Goal: Task Accomplishment & Management: Manage account settings

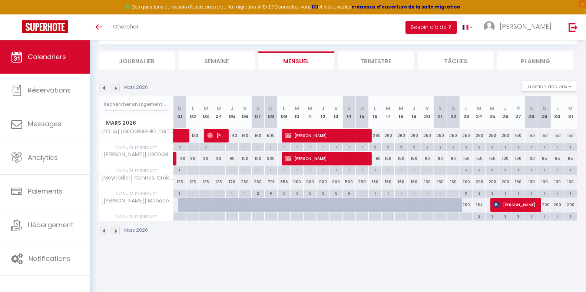
click at [103, 86] on img at bounding box center [104, 88] width 8 height 8
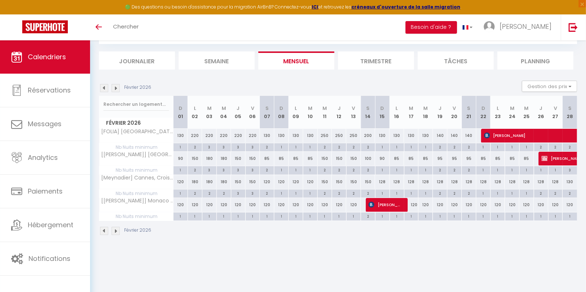
click at [103, 86] on img at bounding box center [104, 88] width 8 height 8
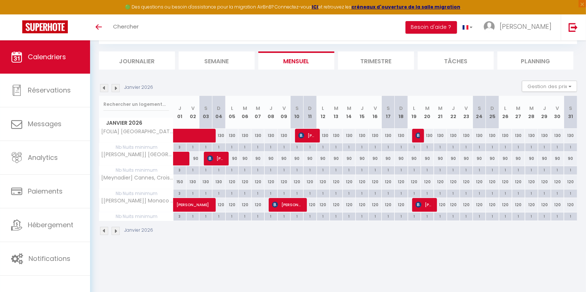
click at [103, 86] on img at bounding box center [104, 88] width 8 height 8
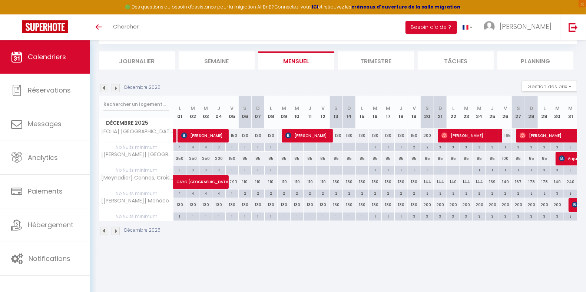
click at [103, 86] on img at bounding box center [104, 88] width 8 height 8
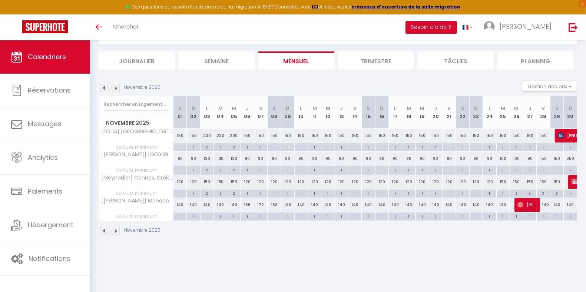
click at [103, 86] on img at bounding box center [104, 88] width 8 height 8
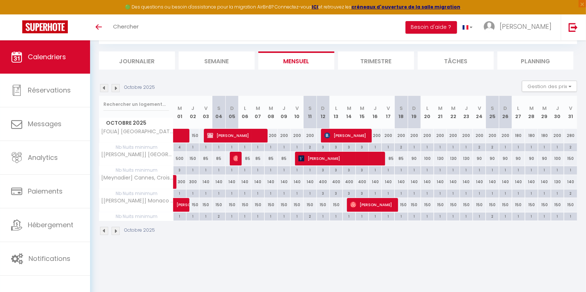
click at [103, 86] on img at bounding box center [104, 88] width 8 height 8
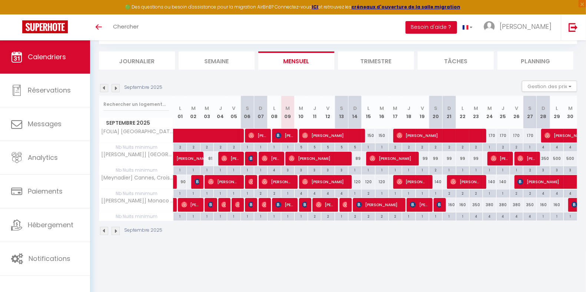
click at [116, 89] on img at bounding box center [115, 88] width 8 height 8
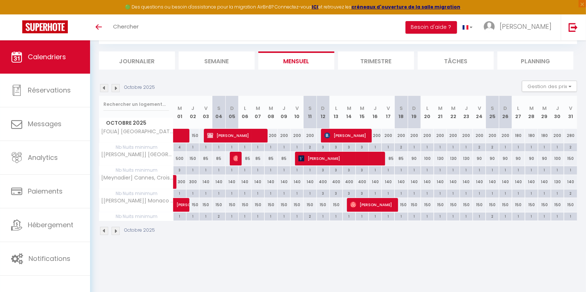
click at [104, 86] on img at bounding box center [104, 88] width 8 height 8
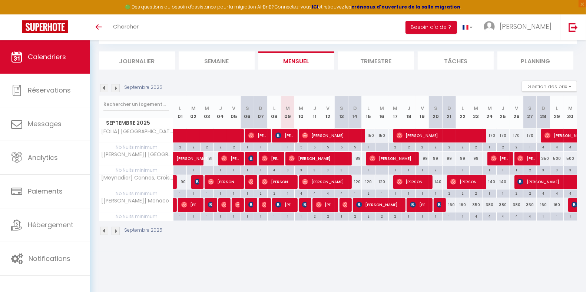
click at [357, 157] on div "89" at bounding box center [354, 159] width 13 height 14
type input "89"
type input "Dim 14 Septembre 2025"
type input "Lun 15 Septembre 2025"
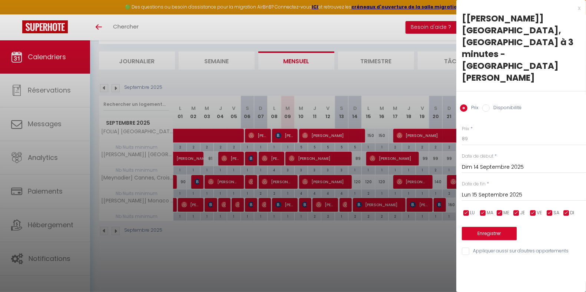
click at [357, 157] on div at bounding box center [293, 146] width 586 height 292
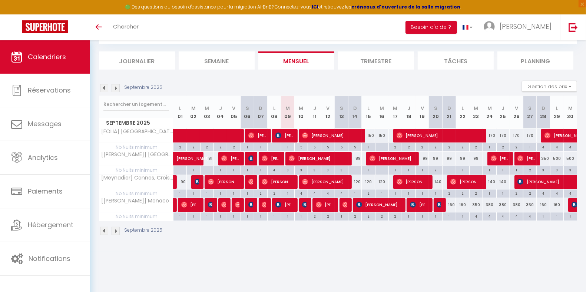
click at [424, 158] on div "99" at bounding box center [421, 159] width 13 height 14
type input "99"
type input "Ven 19 Septembre 2025"
type input "Sam 20 Septembre 2025"
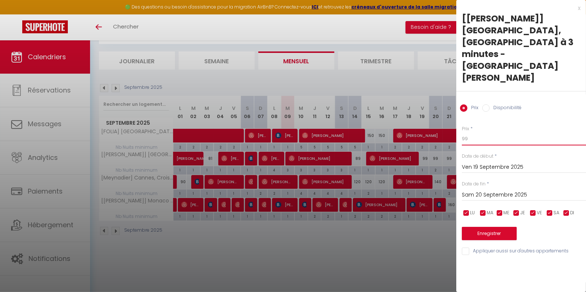
click at [480, 132] on input "99" at bounding box center [523, 138] width 124 height 13
type input "95"
click at [490, 190] on input "Sam 20 Septembre 2025" at bounding box center [523, 195] width 124 height 10
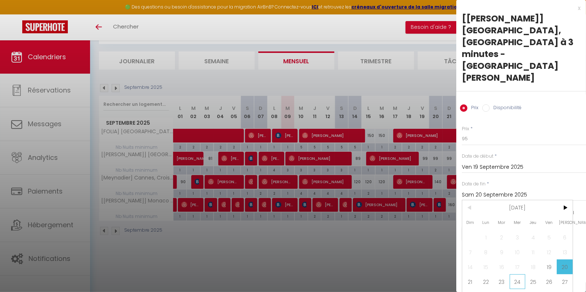
click at [514, 274] on span "24" at bounding box center [517, 281] width 16 height 15
type input "Mer 24 Septembre 2025"
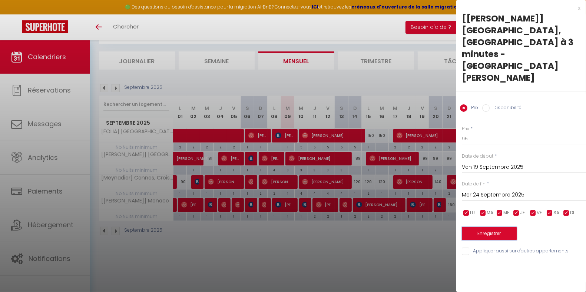
click at [503, 227] on button "Enregistrer" at bounding box center [488, 233] width 55 height 13
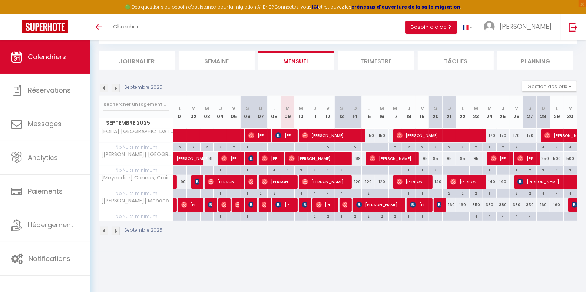
click at [356, 182] on div "120" at bounding box center [354, 182] width 13 height 14
type input "120"
type input "Dim 14 Septembre 2025"
type input "Lun 15 Septembre 2025"
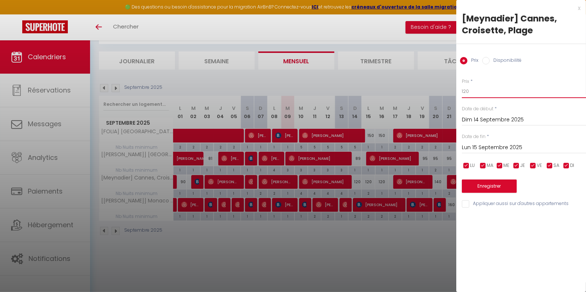
click at [494, 86] on input "120" at bounding box center [523, 91] width 124 height 13
type input "110"
click at [491, 146] on input "Lun 15 Septembre 2025" at bounding box center [523, 148] width 124 height 10
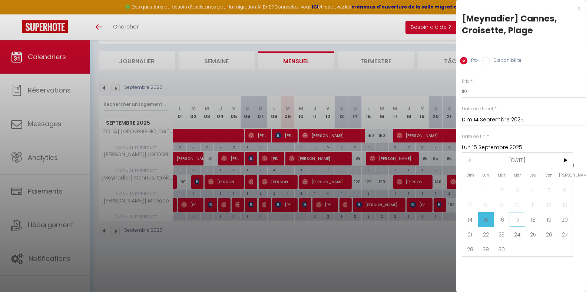
click at [515, 220] on span "17" at bounding box center [517, 219] width 16 height 15
type input "Mer 17 Septembre 2025"
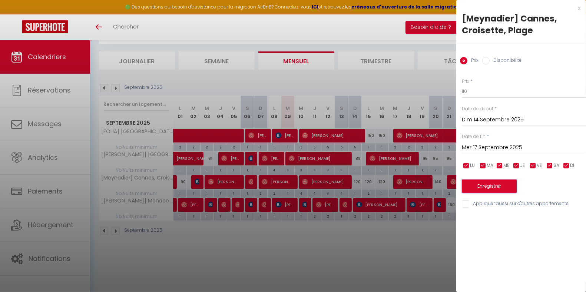
click at [507, 183] on button "Enregistrer" at bounding box center [488, 186] width 55 height 13
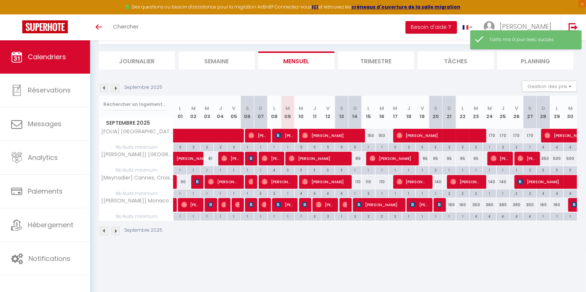
click at [437, 180] on div "140" at bounding box center [434, 182] width 13 height 14
type input "140"
type input "Sam 20 Septembre 2025"
type input "Dim 21 Septembre 2025"
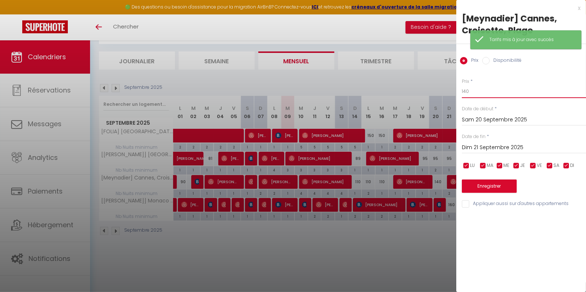
drag, startPoint x: 483, startPoint y: 90, endPoint x: 452, endPoint y: 88, distance: 31.6
click at [452, 88] on body "🟢 Des questions ou besoin d'assistance pour la migration AirBnB? Connectez-vous…" at bounding box center [293, 146] width 586 height 292
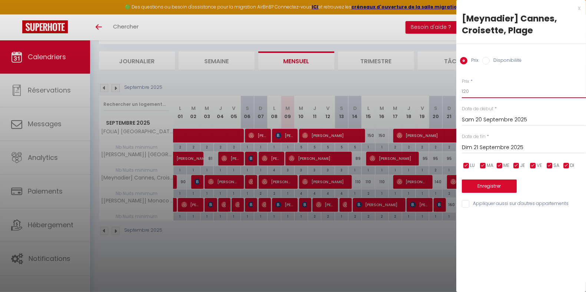
type input "120"
click at [486, 186] on button "Enregistrer" at bounding box center [488, 186] width 55 height 13
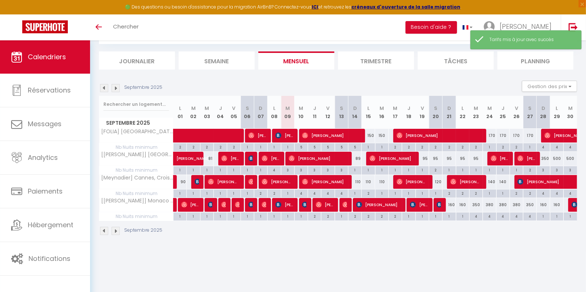
click at [491, 181] on div "140" at bounding box center [489, 182] width 13 height 14
type input "140"
type input "Mer 24 Septembre 2025"
type input "Jeu 25 Septembre 2025"
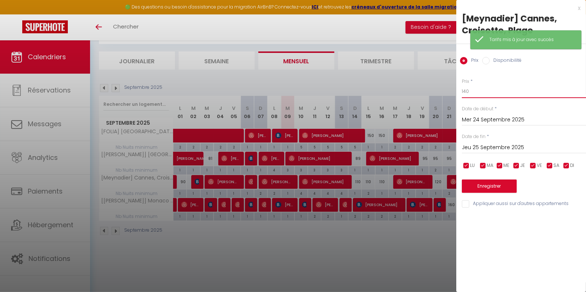
drag, startPoint x: 492, startPoint y: 93, endPoint x: 437, endPoint y: 92, distance: 55.2
click at [437, 92] on body "🟢 Des questions ou besoin d'assistance pour la migration AirBnB? Connectez-vous…" at bounding box center [293, 146] width 586 height 292
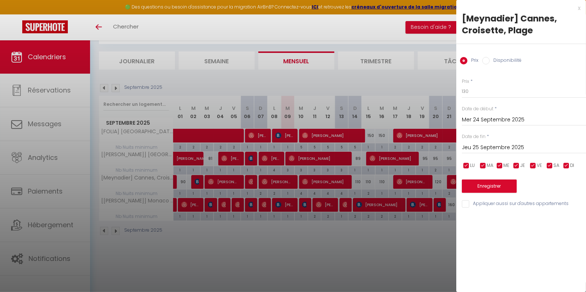
click at [434, 259] on div at bounding box center [293, 146] width 586 height 292
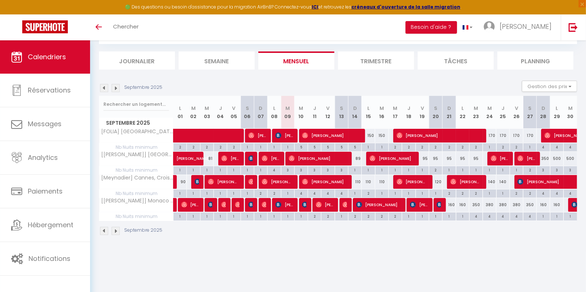
click at [491, 184] on div "140" at bounding box center [489, 182] width 13 height 14
type input "140"
type input "Mer 24 Septembre 2025"
type input "Jeu 25 Septembre 2025"
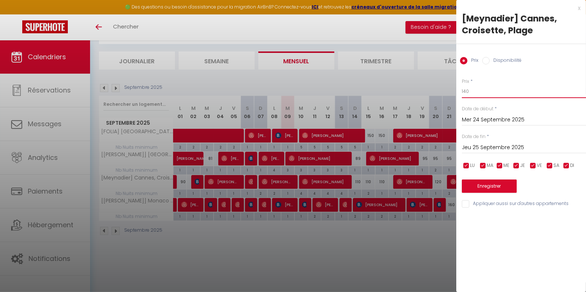
click at [498, 94] on input "140" at bounding box center [523, 91] width 124 height 13
type input "130"
click at [503, 150] on input "Jeu 25 Septembre 2025" at bounding box center [523, 148] width 124 height 10
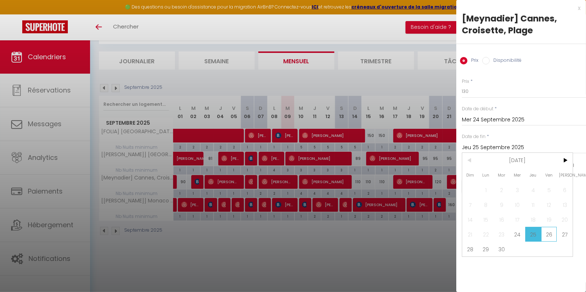
click at [547, 234] on span "26" at bounding box center [549, 234] width 16 height 15
type input "Ven 26 Septembre 2025"
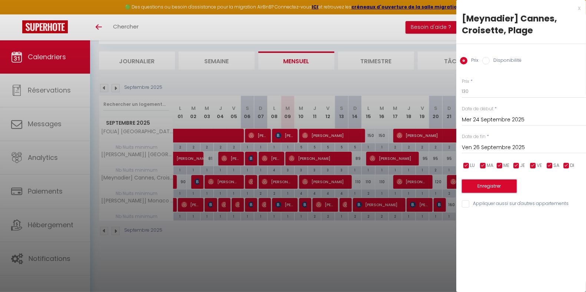
click at [502, 187] on button "Enregistrer" at bounding box center [488, 186] width 55 height 13
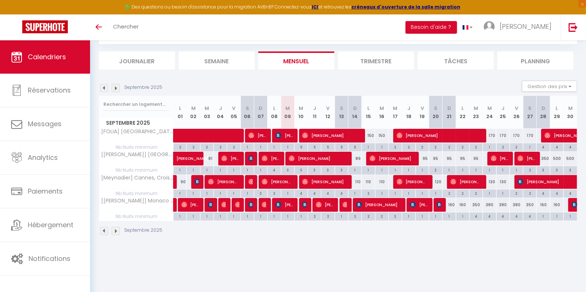
click at [485, 206] on div "380" at bounding box center [489, 205] width 13 height 14
type input "380"
type input "Mer 24 Septembre 2025"
type input "Jeu 25 Septembre 2025"
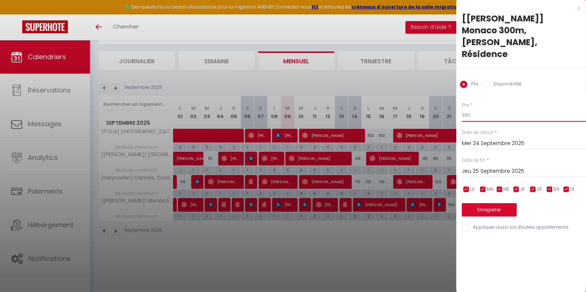
click at [509, 109] on input "380" at bounding box center [523, 115] width 124 height 13
type input "350"
click at [501, 167] on input "Jeu 25 Septembre 2025" at bounding box center [523, 172] width 124 height 10
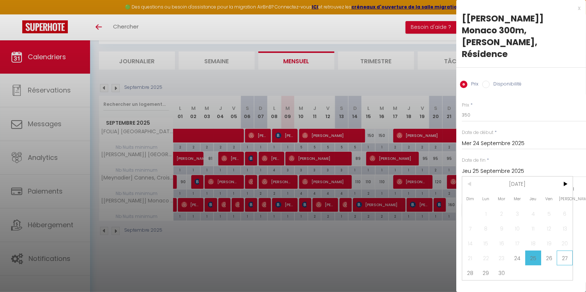
click at [564, 251] on span "27" at bounding box center [564, 258] width 16 height 15
type input "[PERSON_NAME] 27 Septembre 2025"
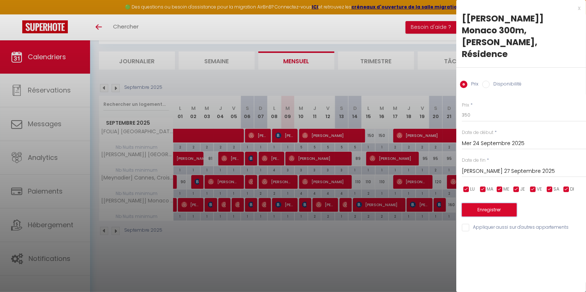
click at [496, 203] on button "Enregistrer" at bounding box center [488, 209] width 55 height 13
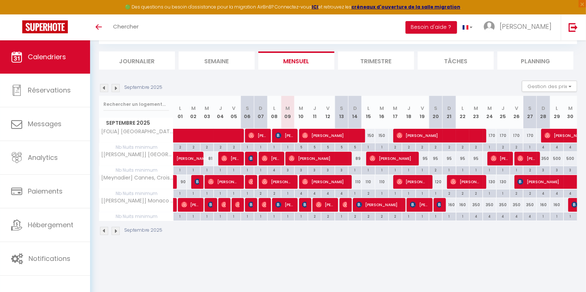
click at [450, 205] on div "160" at bounding box center [448, 205] width 13 height 14
type input "160"
type input "Dim 21 Septembre 2025"
type input "Lun 22 Septembre 2025"
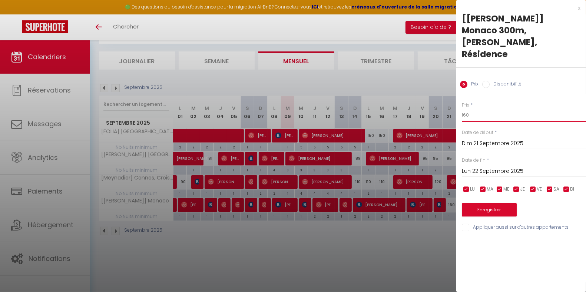
click at [479, 109] on input "160" at bounding box center [523, 115] width 124 height 13
type input "150"
click at [494, 167] on input "Lun 22 Septembre 2025" at bounding box center [523, 172] width 124 height 10
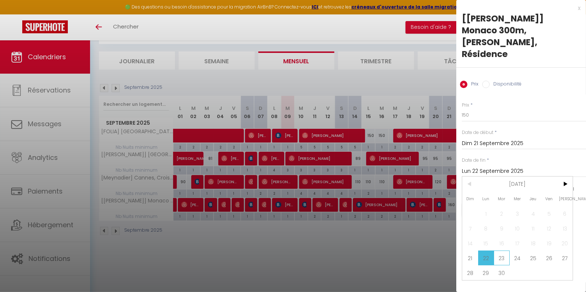
click at [503, 251] on span "23" at bounding box center [501, 258] width 16 height 15
type input "[DATE] Septembre 2025"
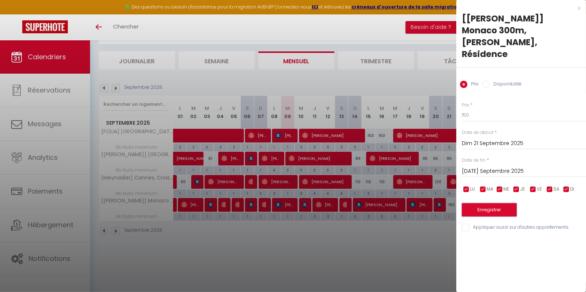
click at [494, 203] on button "Enregistrer" at bounding box center [488, 209] width 55 height 13
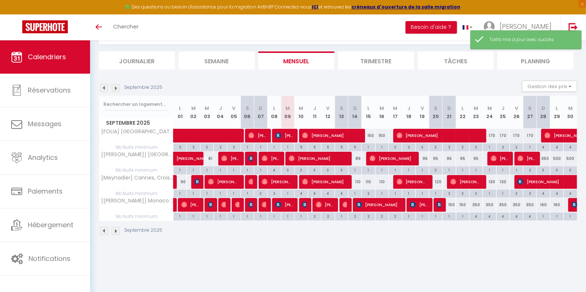
click at [540, 204] on div "160" at bounding box center [542, 205] width 13 height 14
type input "160"
type input "Dim 28 Septembre 2025"
type input "Lun 29 Septembre 2025"
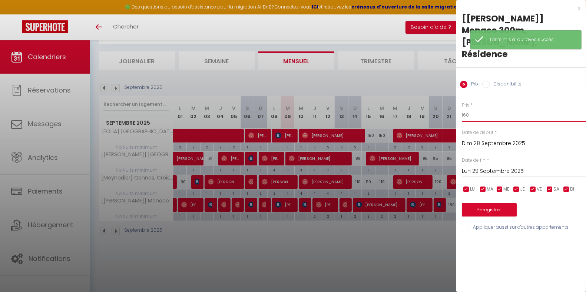
click at [502, 109] on input "160" at bounding box center [523, 115] width 124 height 13
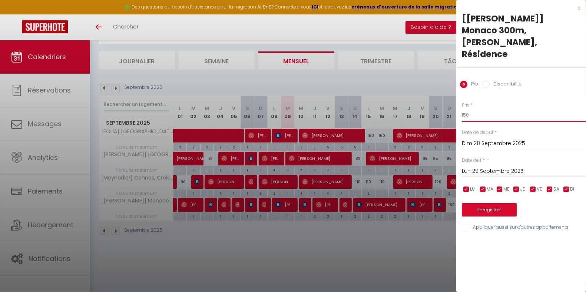
type input "150"
click at [508, 167] on input "Lun 29 Septembre 2025" at bounding box center [523, 172] width 124 height 10
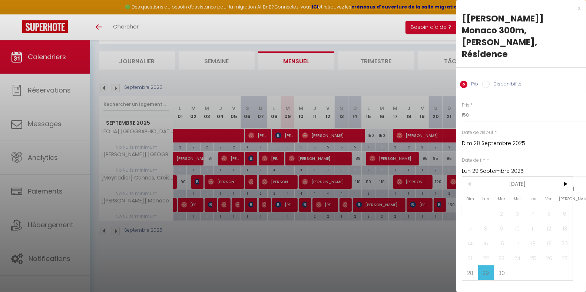
click at [502, 266] on span "30" at bounding box center [501, 273] width 16 height 15
type input "[DATE] Septembre 2025"
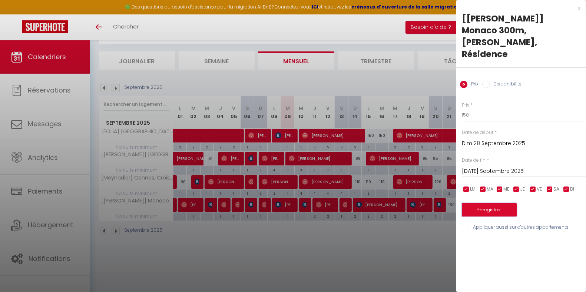
click at [497, 203] on button "Enregistrer" at bounding box center [488, 209] width 55 height 13
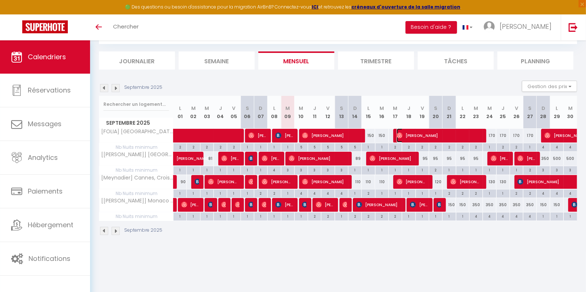
click at [457, 136] on span "[PERSON_NAME]" at bounding box center [438, 136] width 84 height 14
select select "OK"
select select "0"
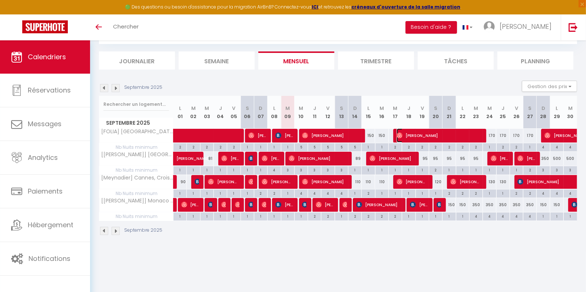
select select "1"
select select
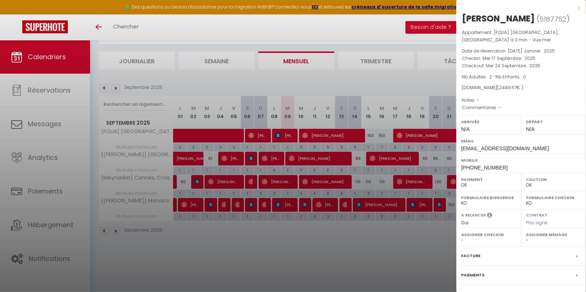
click at [426, 253] on div at bounding box center [293, 146] width 586 height 292
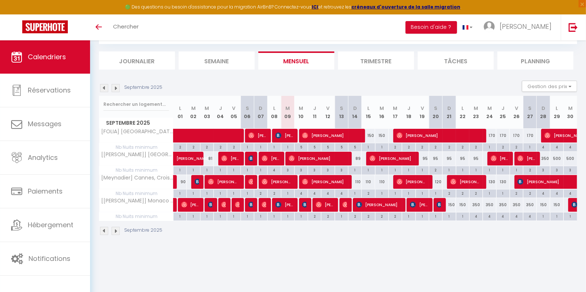
click at [491, 137] on div "170" at bounding box center [489, 136] width 13 height 14
type input "170"
type input "Mer 24 Septembre 2025"
type input "Jeu 25 Septembre 2025"
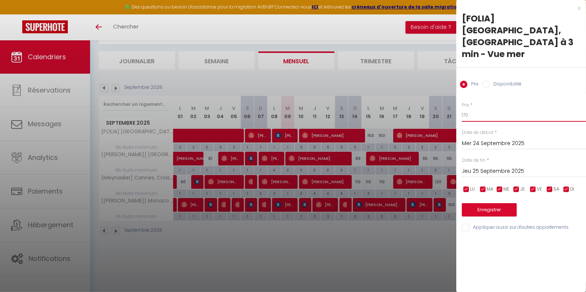
click at [497, 109] on input "170" at bounding box center [523, 115] width 124 height 13
type input "160"
click at [497, 167] on input "Jeu 25 Septembre 2025" at bounding box center [523, 172] width 124 height 10
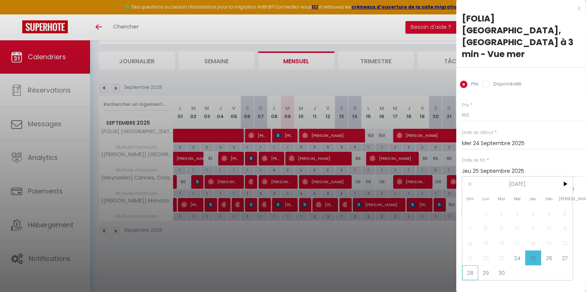
click at [468, 266] on span "28" at bounding box center [470, 273] width 16 height 15
type input "Dim 28 Septembre 2025"
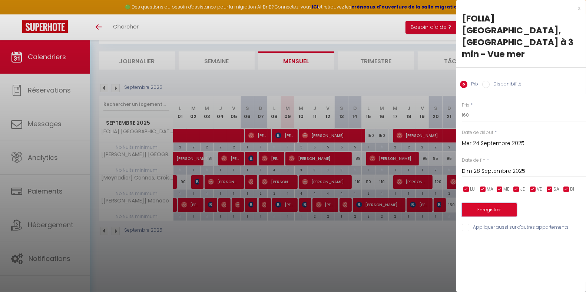
click at [501, 203] on button "Enregistrer" at bounding box center [488, 209] width 55 height 13
